Goal: Information Seeking & Learning: Learn about a topic

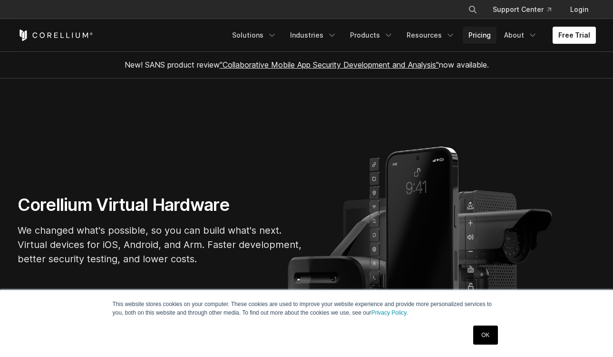
click at [487, 33] on link "Pricing" at bounding box center [480, 35] width 34 height 17
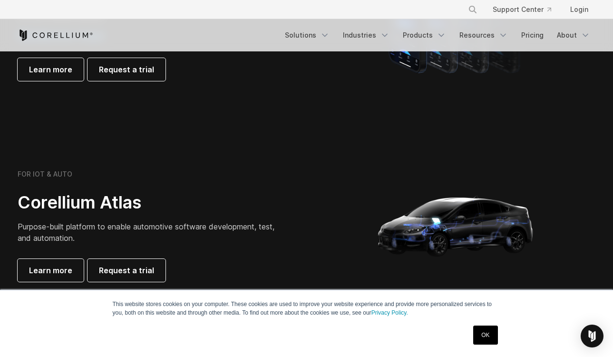
scroll to position [813, 0]
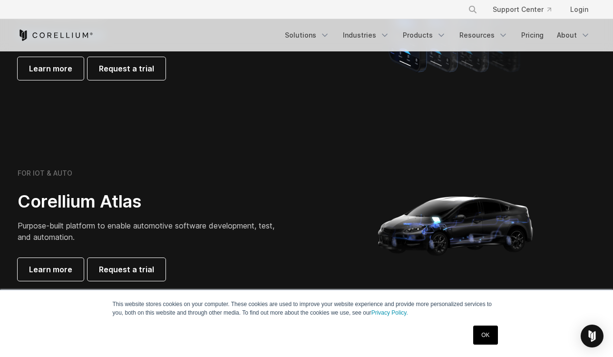
click at [487, 337] on link "OK" at bounding box center [486, 335] width 24 height 19
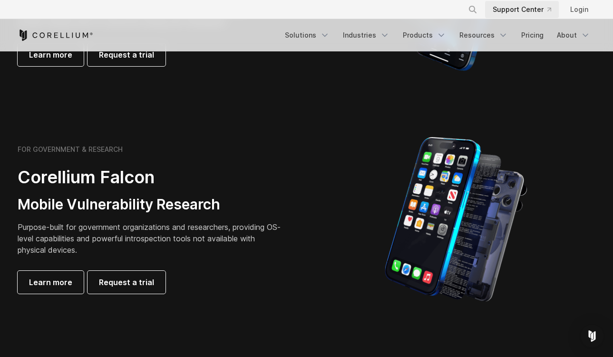
scroll to position [350, 0]
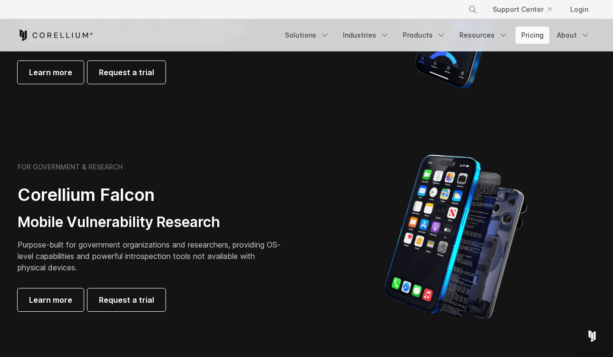
click at [537, 29] on link "Pricing" at bounding box center [533, 35] width 34 height 17
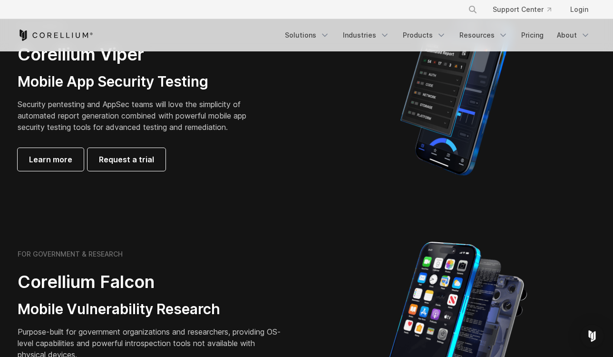
scroll to position [265, 0]
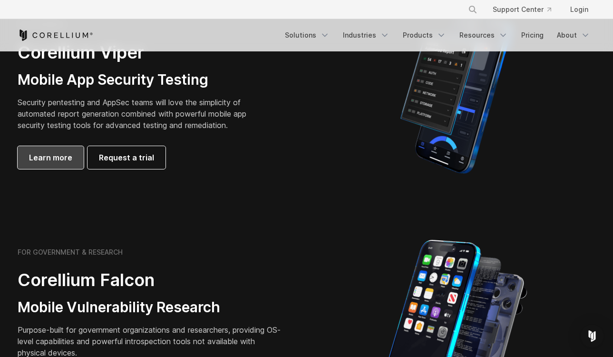
click at [52, 153] on span "Learn more" at bounding box center [50, 157] width 43 height 11
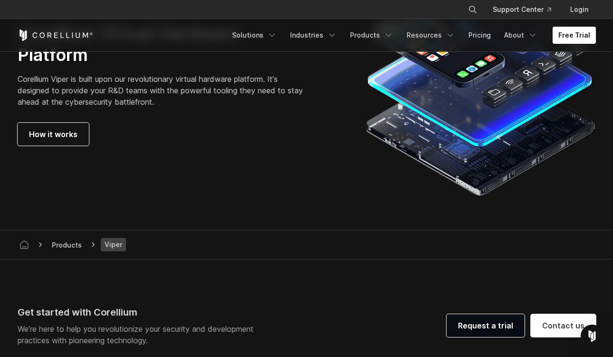
scroll to position [2556, 0]
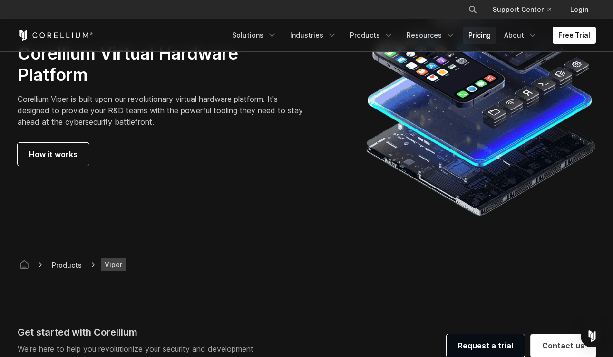
click at [483, 38] on link "Pricing" at bounding box center [480, 35] width 34 height 17
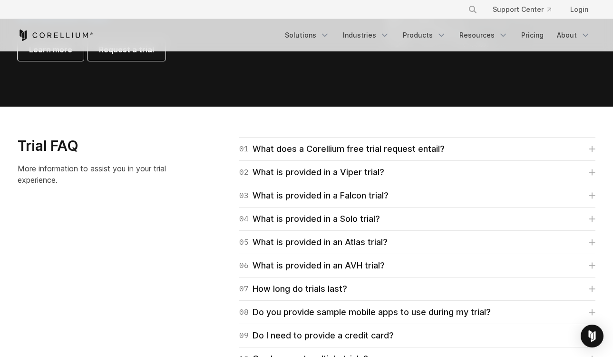
scroll to position [1298, 0]
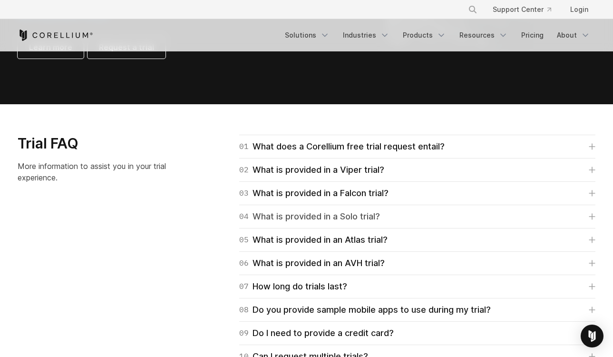
click at [315, 214] on div "04 What is provided in a Solo trial?" at bounding box center [309, 216] width 141 height 13
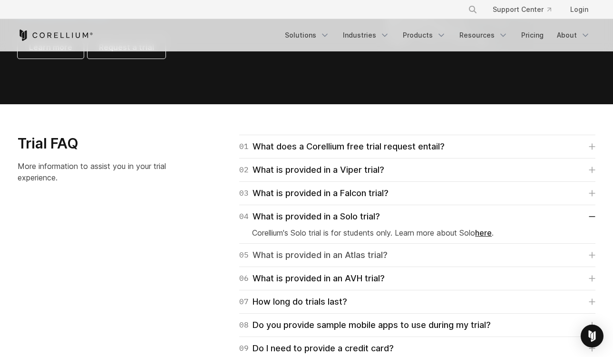
click at [313, 249] on div "05 What is provided in an Atlas trial?" at bounding box center [313, 254] width 148 height 13
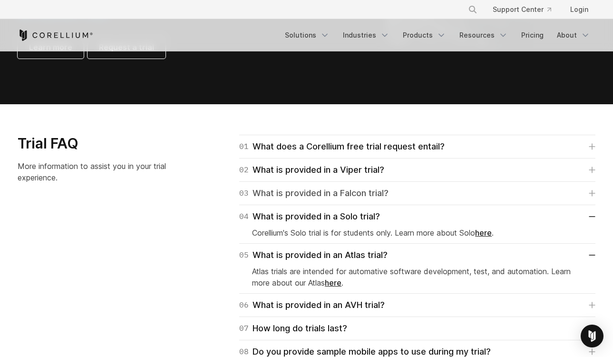
click at [321, 188] on div "03 What is provided in a Falcon trial?" at bounding box center [313, 193] width 149 height 13
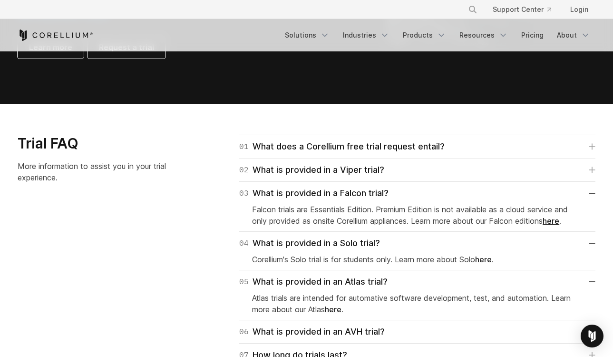
click at [560, 218] on link "here" at bounding box center [551, 221] width 17 height 10
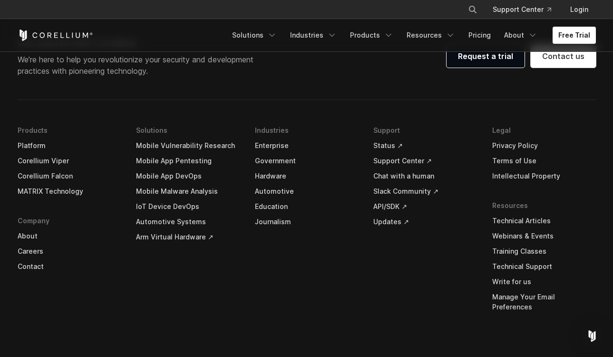
scroll to position [2999, 0]
